Goal: Information Seeking & Learning: Check status

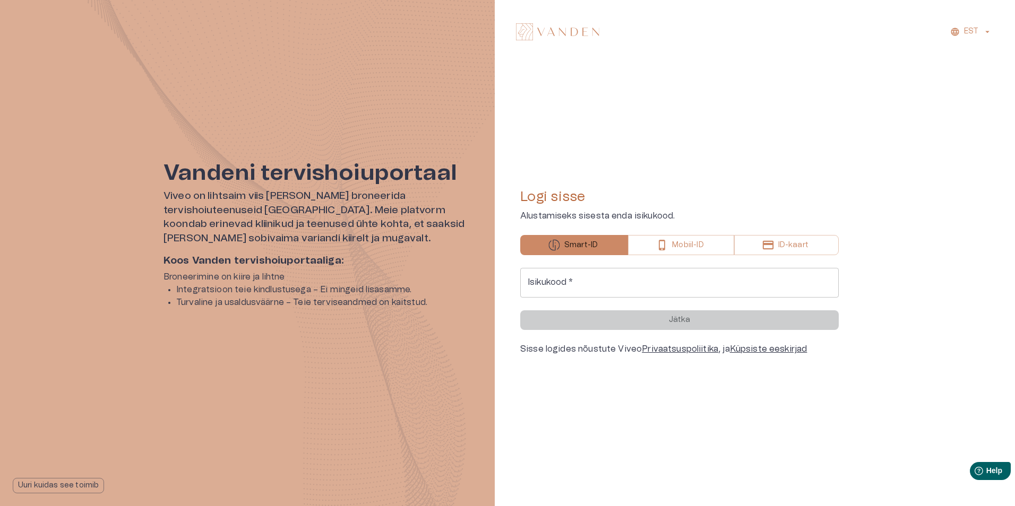
click at [622, 275] on input "Isikukood   *" at bounding box center [679, 283] width 318 height 30
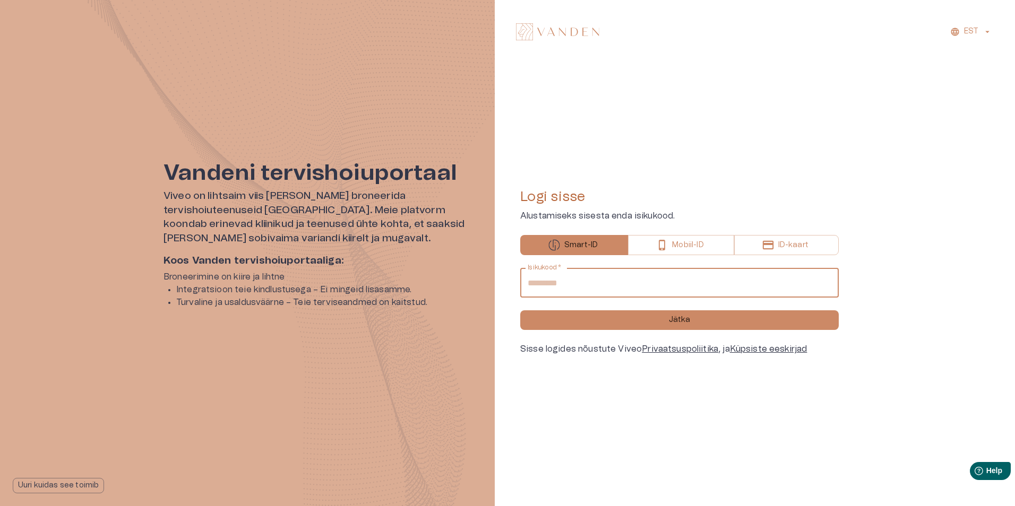
type input "**********"
click at [520, 310] on button "Jätka" at bounding box center [679, 320] width 318 height 20
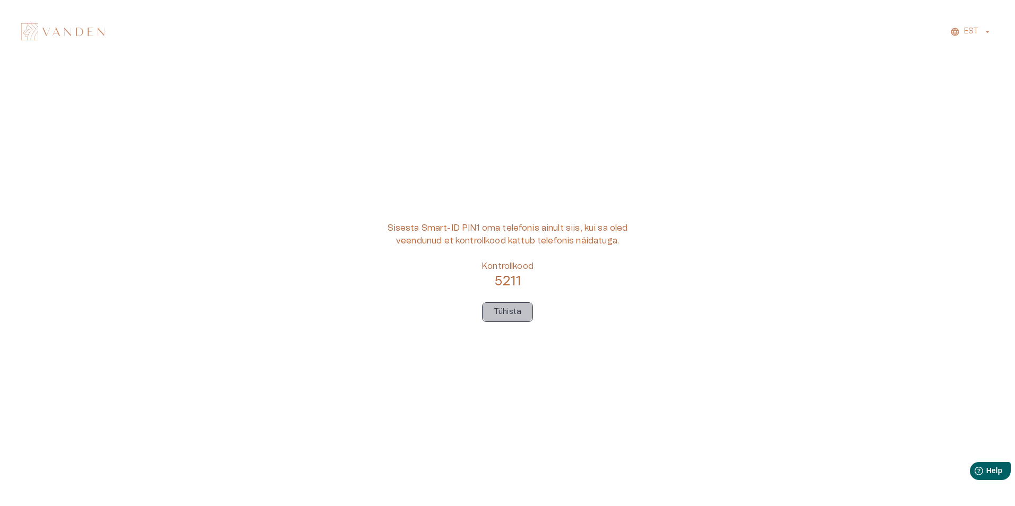
click at [518, 307] on p "Tühista" at bounding box center [507, 312] width 28 height 11
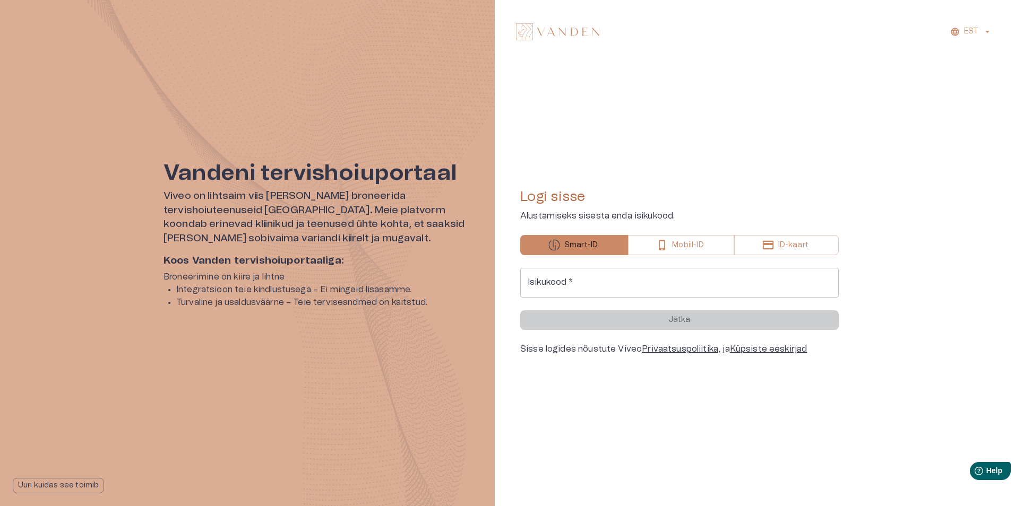
click at [564, 286] on input "Isikukood   *" at bounding box center [679, 283] width 318 height 30
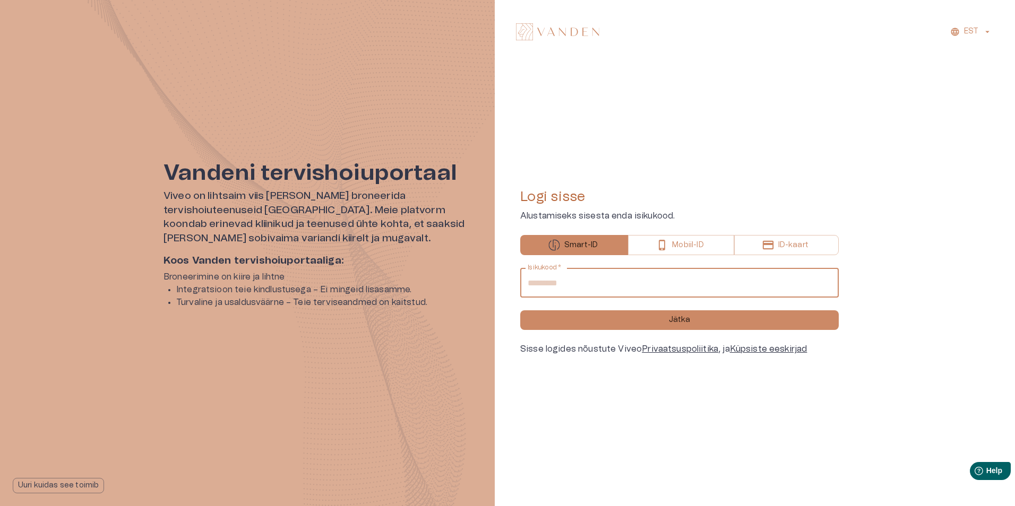
type input "**********"
click at [520, 310] on button "Jätka" at bounding box center [679, 320] width 318 height 20
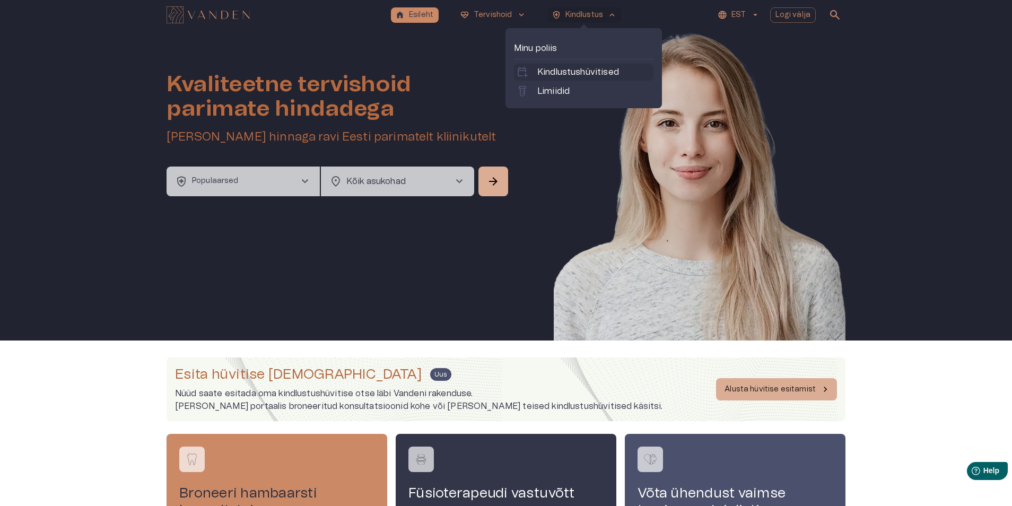
click at [582, 70] on p "Kindlustushüvitised" at bounding box center [579, 72] width 82 height 13
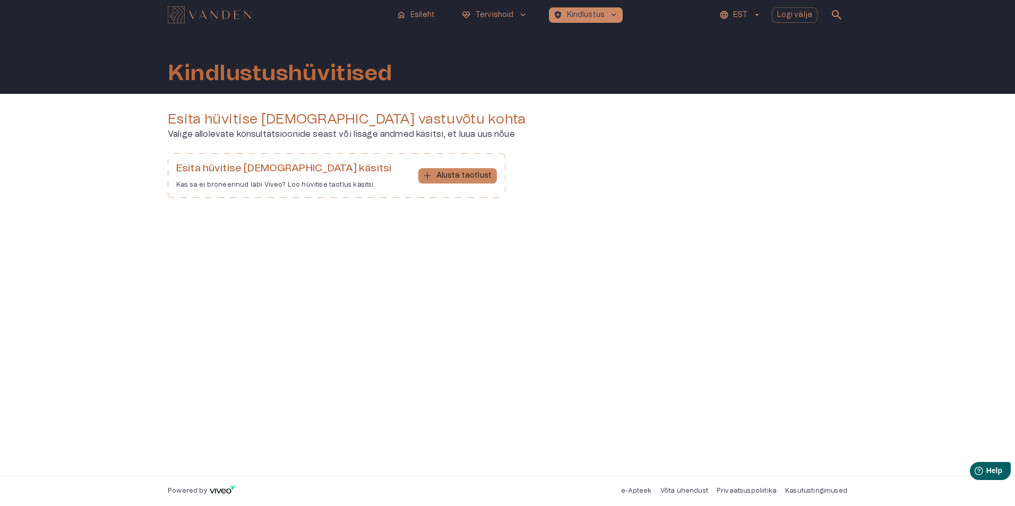
click at [734, 18] on button "EST" at bounding box center [739, 14] width 45 height 15
click at [734, 55] on li "Inglise" at bounding box center [746, 59] width 53 height 19
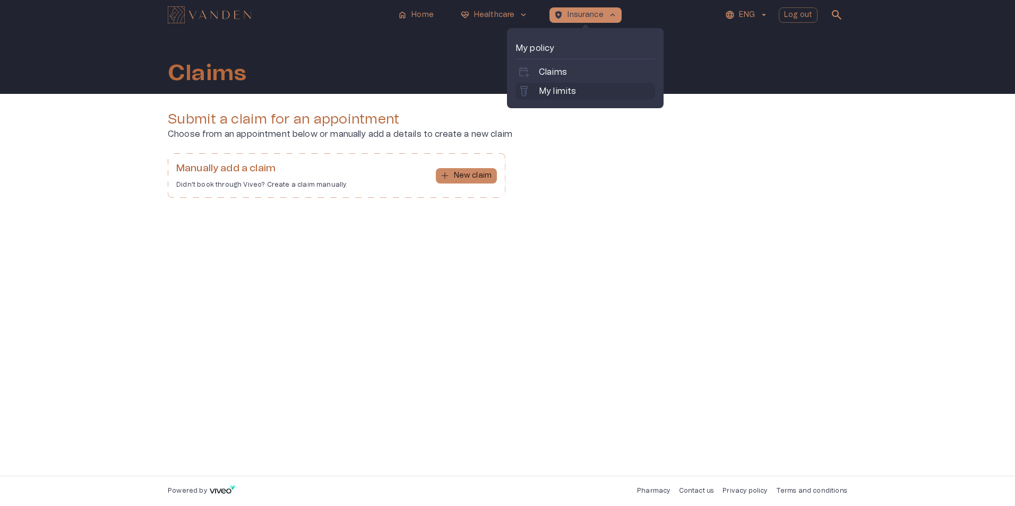
click at [567, 91] on p "My limits" at bounding box center [557, 91] width 37 height 13
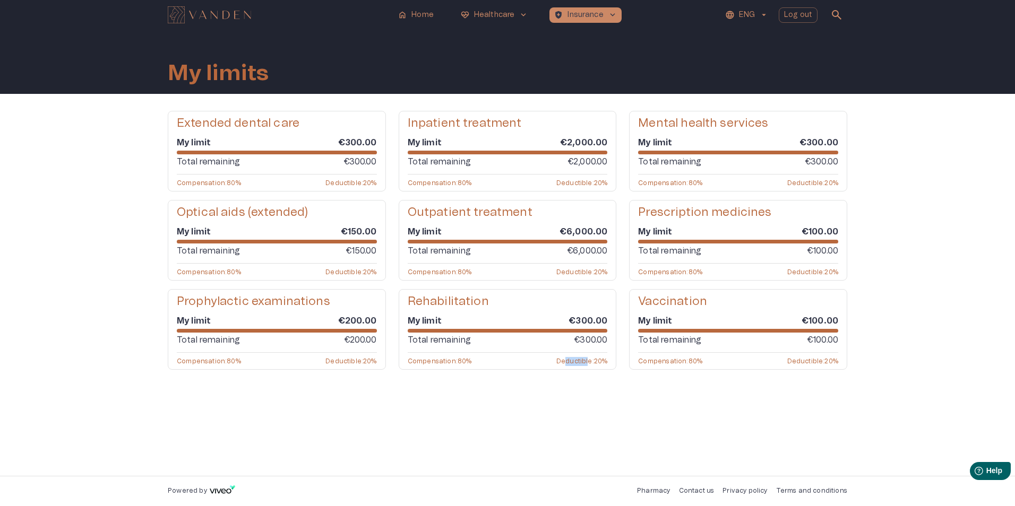
drag, startPoint x: 583, startPoint y: 357, endPoint x: 588, endPoint y: 356, distance: 5.4
click at [588, 356] on div "Rehabilitation My limit €300.00 Total remaining €300.00 Compensation : 80 % Ded…" at bounding box center [507, 329] width 218 height 81
drag, startPoint x: 588, startPoint y: 356, endPoint x: 549, endPoint y: 339, distance: 42.6
click at [550, 340] on div "Total remaining €300.00" at bounding box center [508, 340] width 200 height 13
drag, startPoint x: 556, startPoint y: 318, endPoint x: 587, endPoint y: 342, distance: 39.5
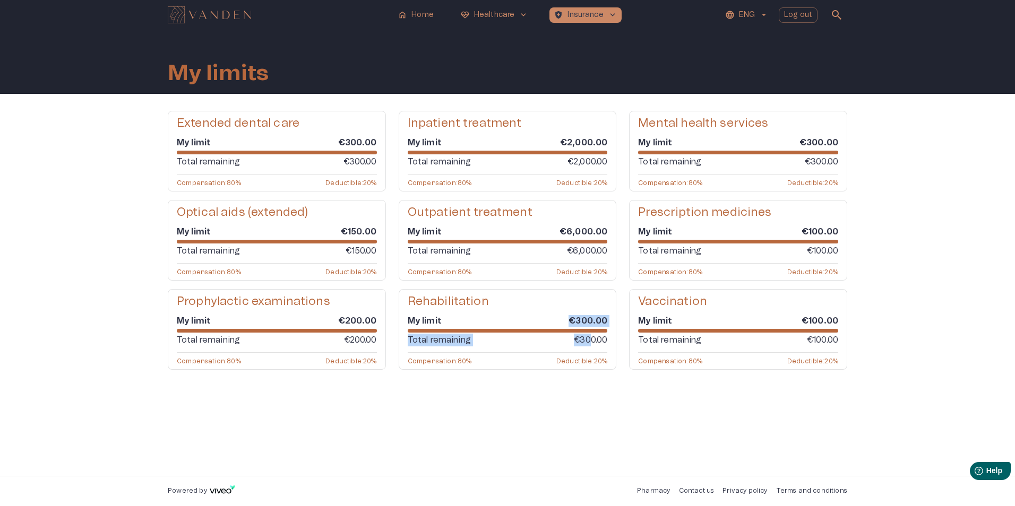
click at [587, 342] on div "My limit €300.00 Total remaining €300.00" at bounding box center [508, 331] width 200 height 34
drag, startPoint x: 587, startPoint y: 342, endPoint x: 591, endPoint y: 348, distance: 6.6
click at [591, 348] on div "My limit €300.00 Total remaining €300.00" at bounding box center [508, 331] width 200 height 34
drag, startPoint x: 639, startPoint y: 118, endPoint x: 767, endPoint y: 116, distance: 127.9
click at [767, 116] on div "Mental health services" at bounding box center [738, 123] width 200 height 15
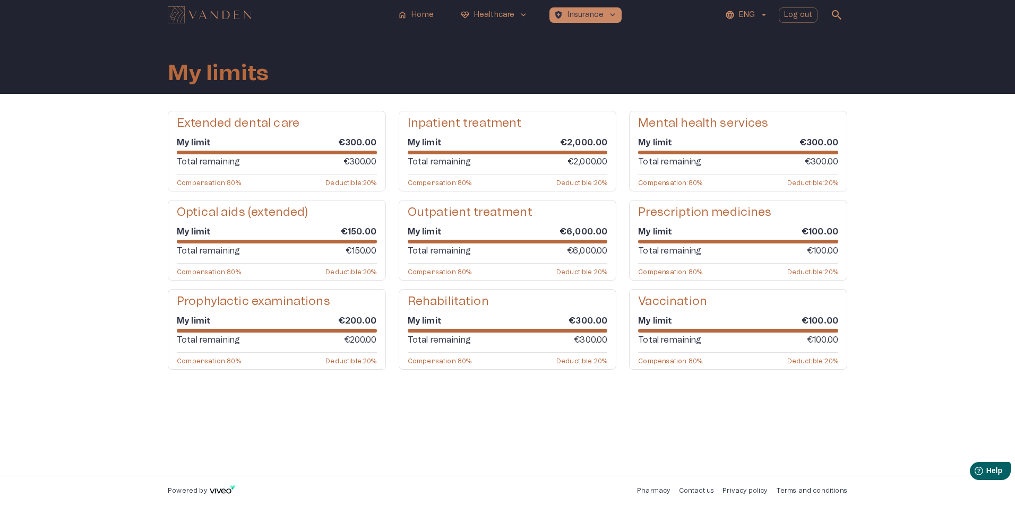
drag, startPoint x: 767, startPoint y: 116, endPoint x: 799, endPoint y: 136, distance: 37.7
click at [799, 136] on div "My limit €300.00 Total remaining €300.00" at bounding box center [738, 152] width 200 height 34
click at [374, 416] on div "Extended dental care My limit €300.00 Total remaining €300.00 Compensation : 80…" at bounding box center [507, 285] width 679 height 348
